Goal: Task Accomplishment & Management: Complete application form

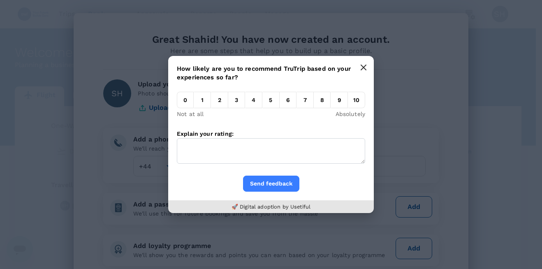
click at [366, 68] on icon "button" at bounding box center [363, 67] width 7 height 7
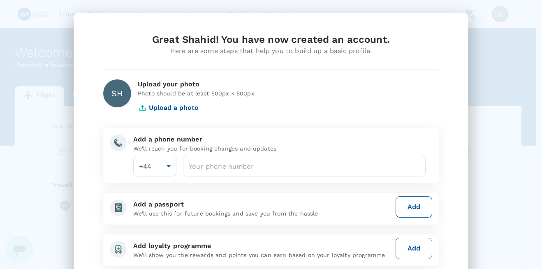
click at [105, 37] on div "Great Shahid! You have now created an account." at bounding box center [271, 39] width 336 height 13
click at [282, 29] on div "Great Shahid! You have now created an account. Here are some steps that help yo…" at bounding box center [271, 178] width 395 height 331
click at [503, 43] on div "Great Shahid! You have now created an account. Here are some steps that help yo…" at bounding box center [271, 134] width 542 height 269
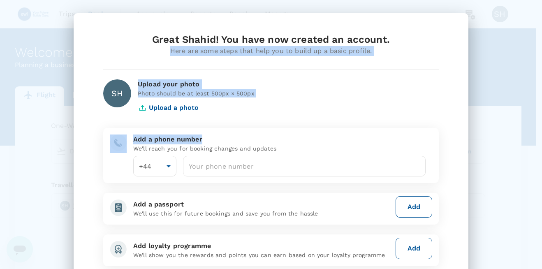
drag, startPoint x: 431, startPoint y: 24, endPoint x: 378, endPoint y: 140, distance: 127.2
click at [378, 140] on div "Great Shahid! You have now created an account. Here are some steps that help yo…" at bounding box center [271, 178] width 395 height 331
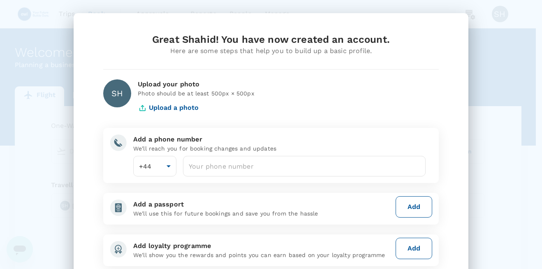
click at [104, 36] on div "Great Shahid! You have now created an account." at bounding box center [271, 39] width 336 height 13
click at [288, 40] on div "Great Shahid! You have now created an account." at bounding box center [271, 39] width 336 height 13
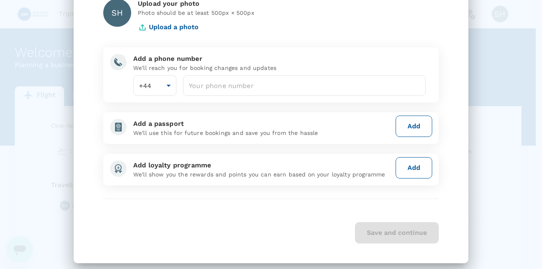
scroll to position [88, 0]
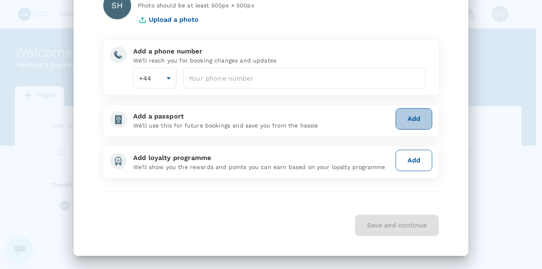
click at [407, 119] on button "Add" at bounding box center [414, 118] width 37 height 21
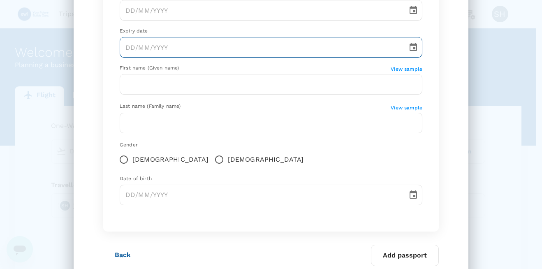
scroll to position [199, 0]
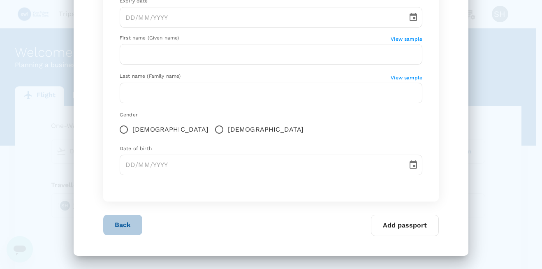
click at [114, 227] on button "Back" at bounding box center [122, 225] width 39 height 21
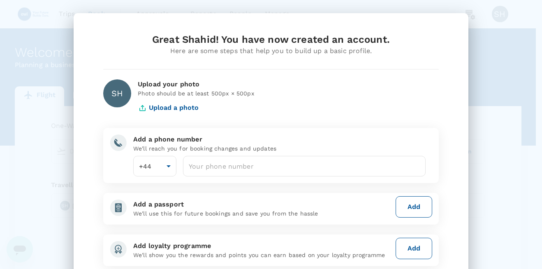
scroll to position [88, 0]
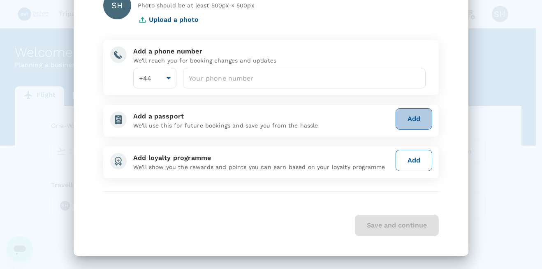
click at [408, 116] on button "Add" at bounding box center [414, 118] width 37 height 21
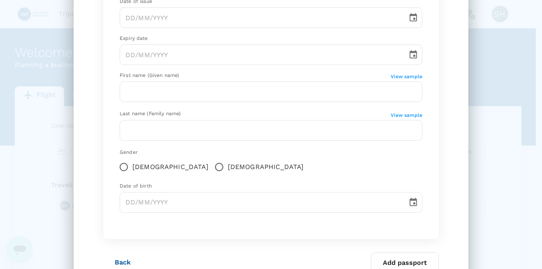
scroll to position [199, 0]
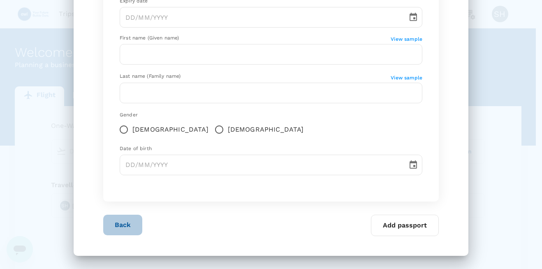
click at [120, 226] on button "Back" at bounding box center [122, 225] width 39 height 21
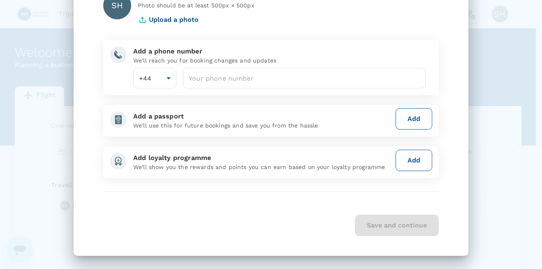
click at [418, 156] on button "Add" at bounding box center [414, 160] width 37 height 21
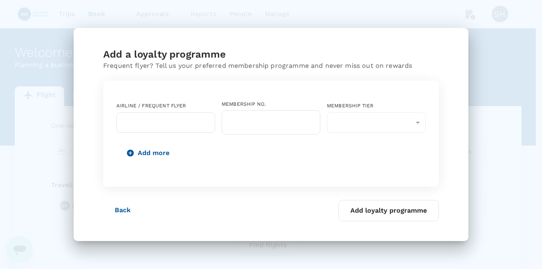
scroll to position [0, 0]
click at [121, 210] on button "Back" at bounding box center [122, 210] width 39 height 21
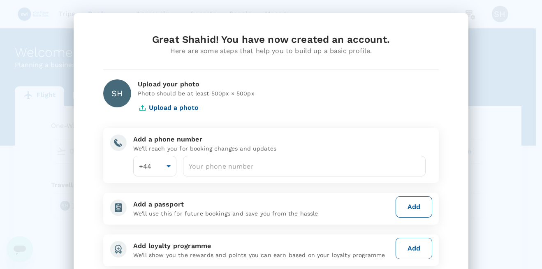
scroll to position [88, 0]
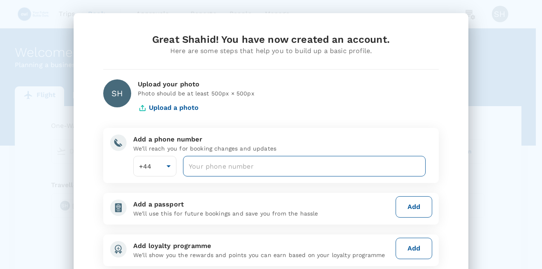
click at [283, 170] on input "number" at bounding box center [304, 166] width 243 height 21
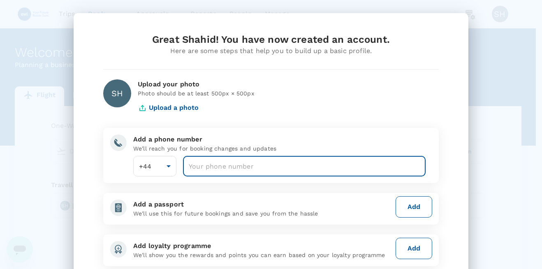
type input "-1"
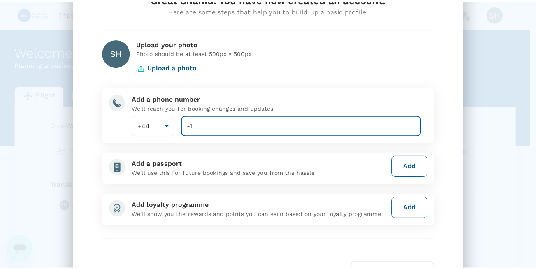
scroll to position [81, 0]
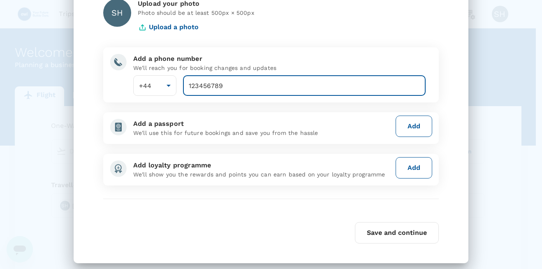
type input "123456789"
click at [372, 240] on button "Save and continue" at bounding box center [397, 232] width 84 height 21
